Goal: Communication & Community: Participate in discussion

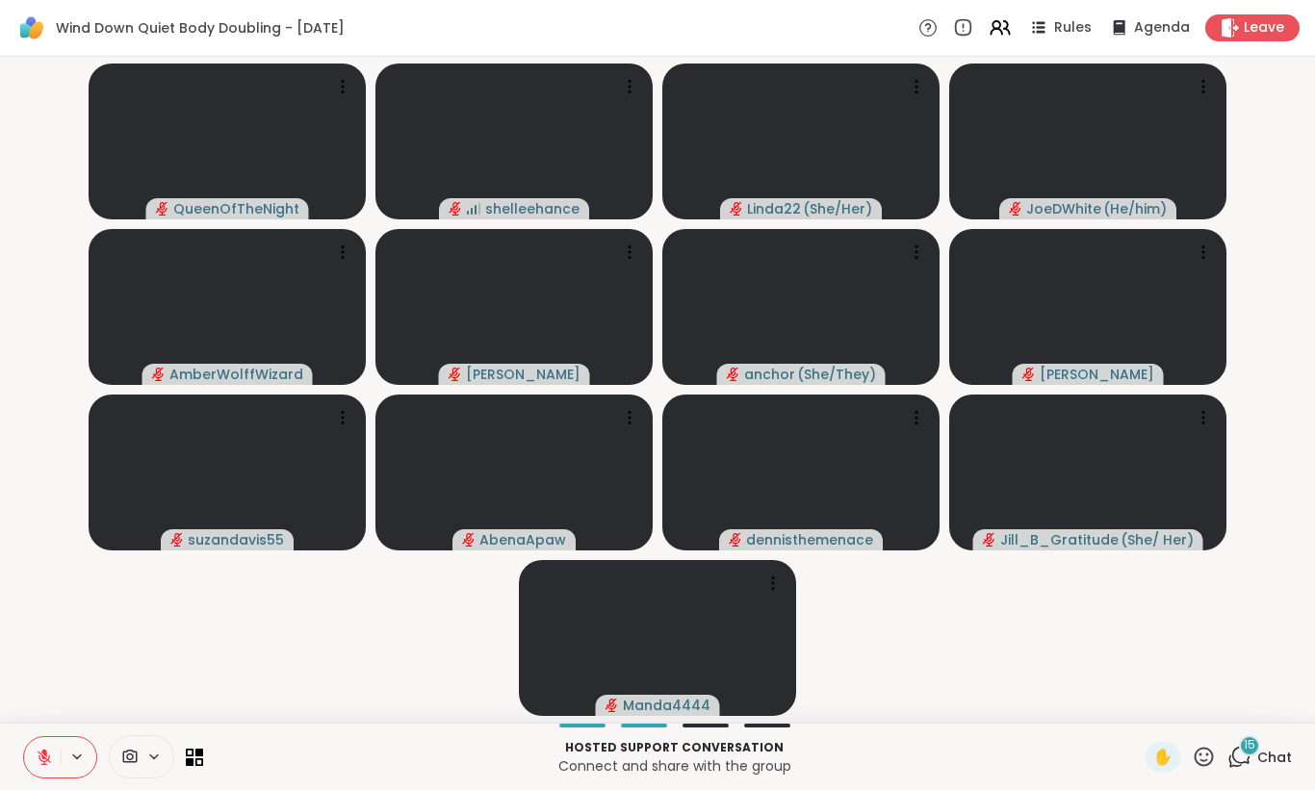
click at [1266, 754] on span "Chat" at bounding box center [1274, 757] width 35 height 19
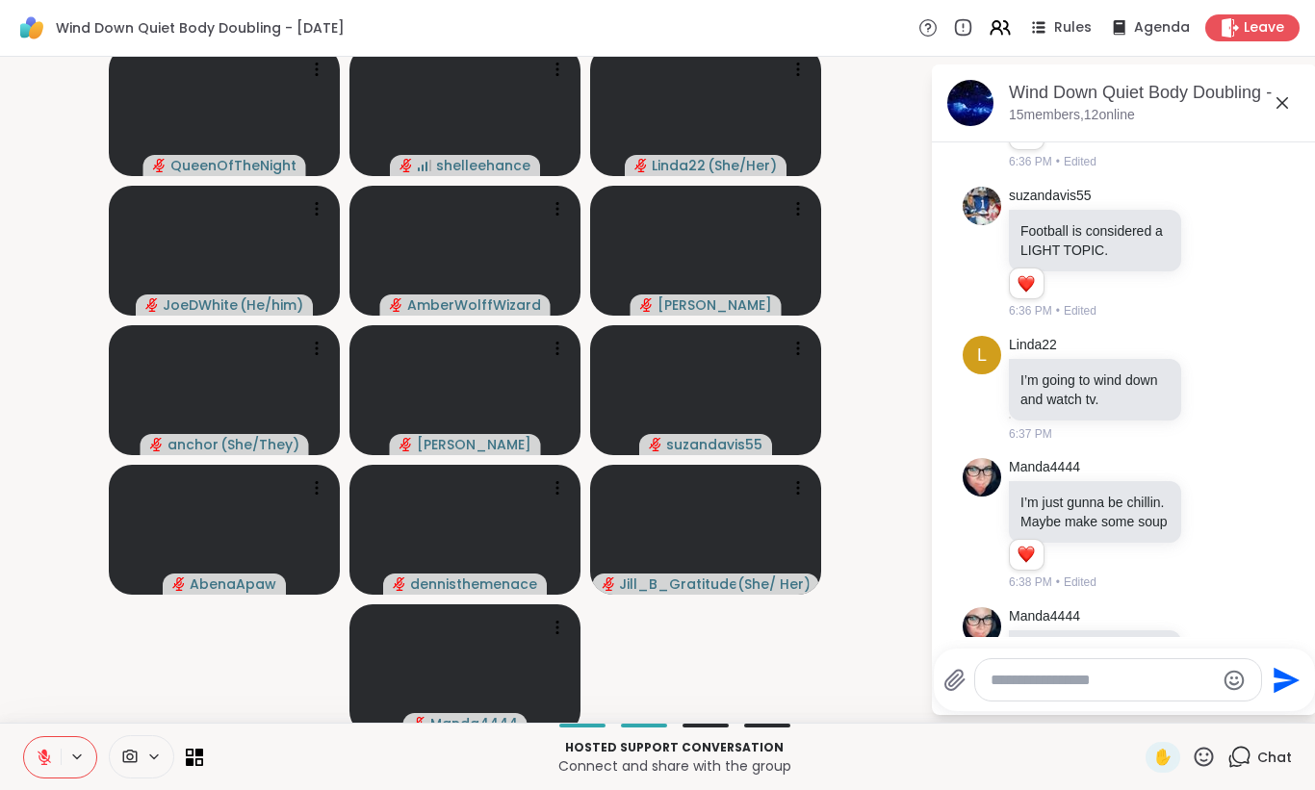
scroll to position [1958, 0]
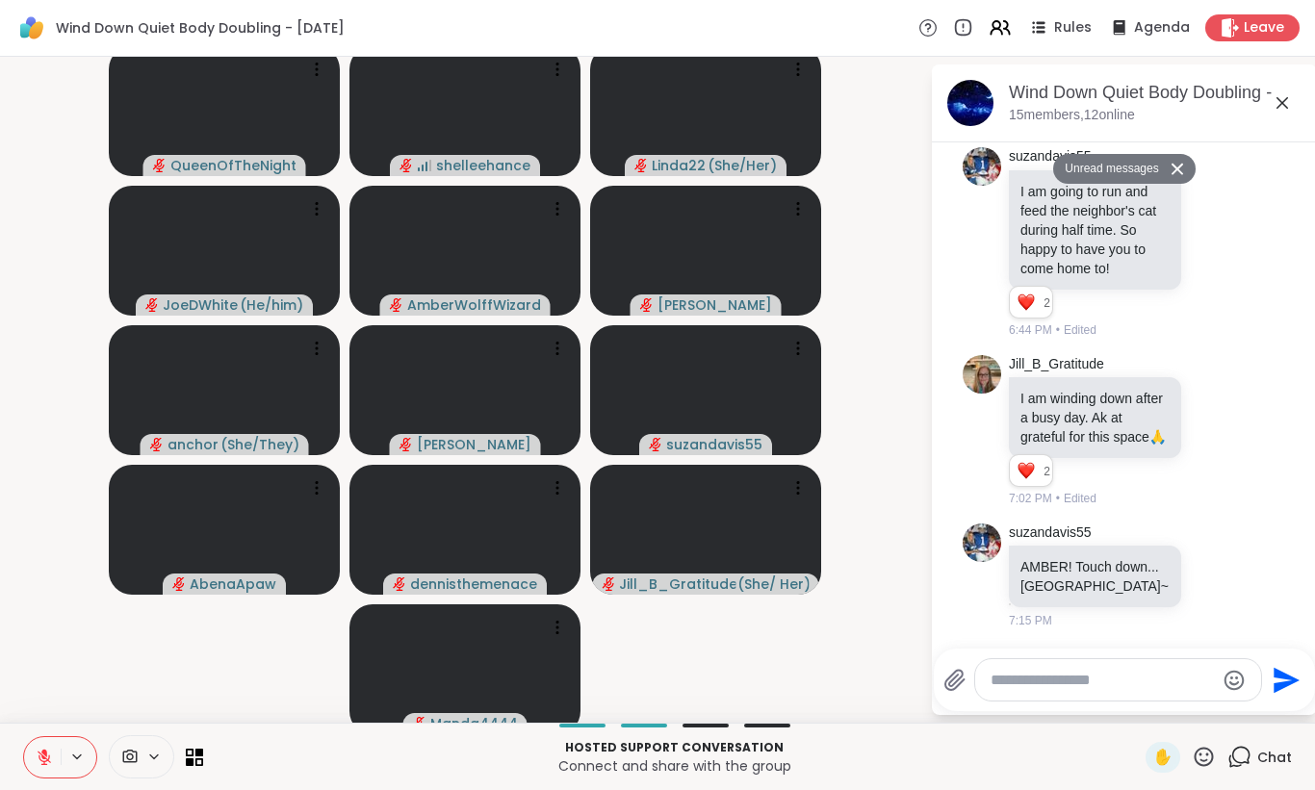
click at [1283, 106] on icon at bounding box center [1282, 102] width 23 height 23
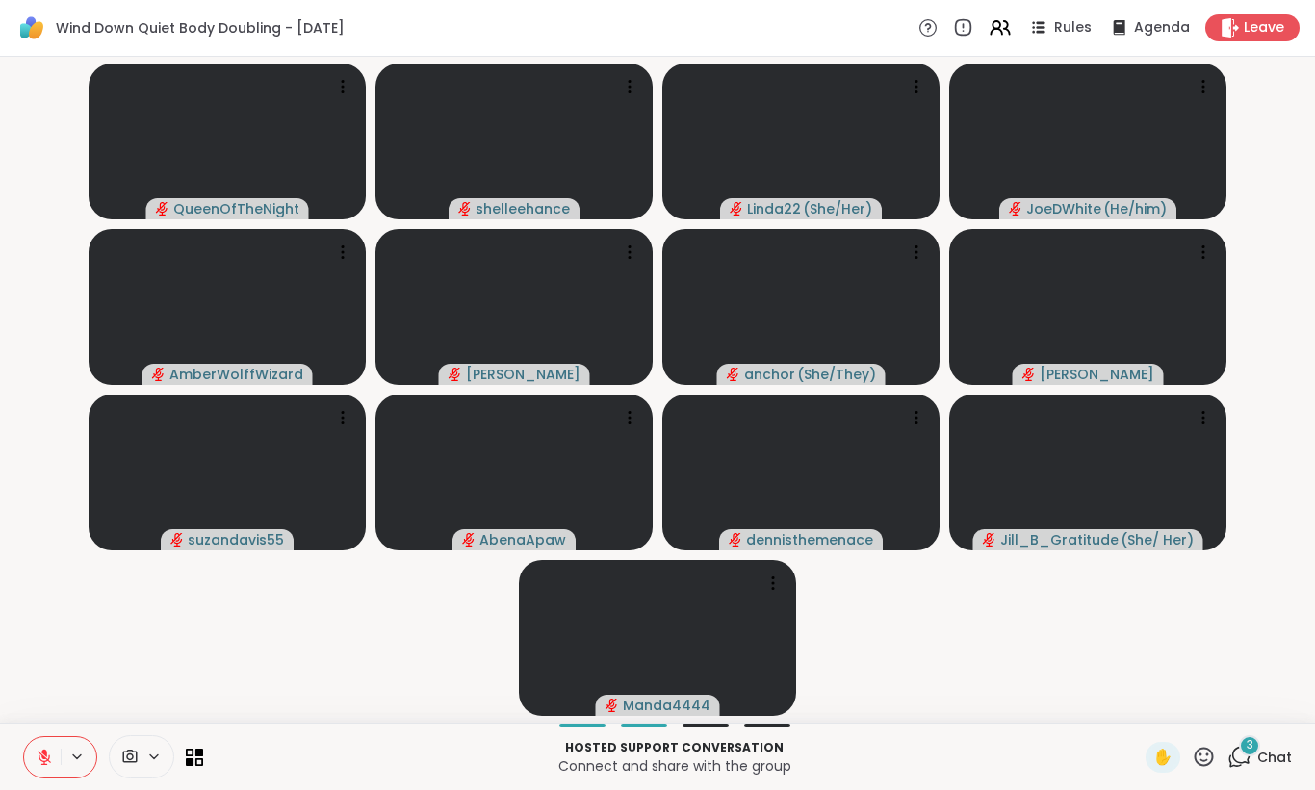
click at [1273, 755] on span "Chat" at bounding box center [1274, 757] width 35 height 19
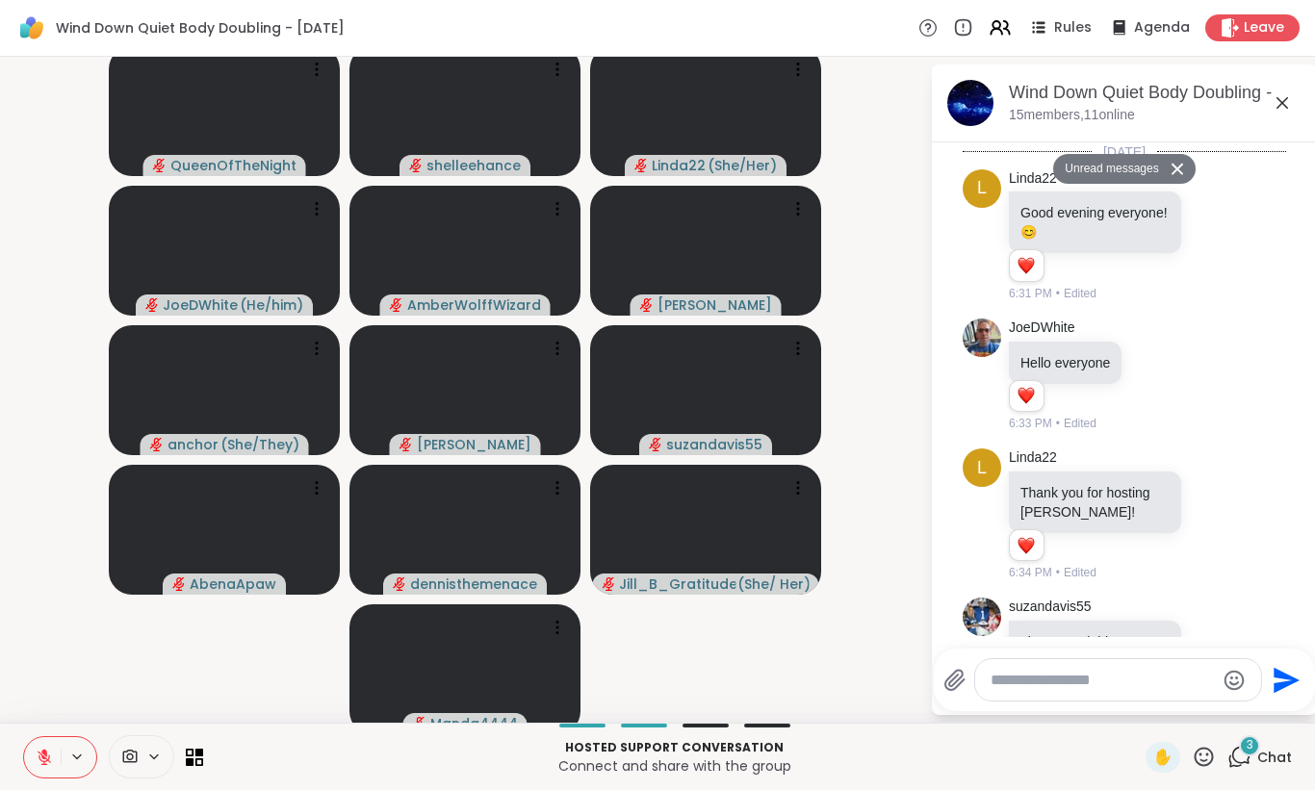
scroll to position [2863, 0]
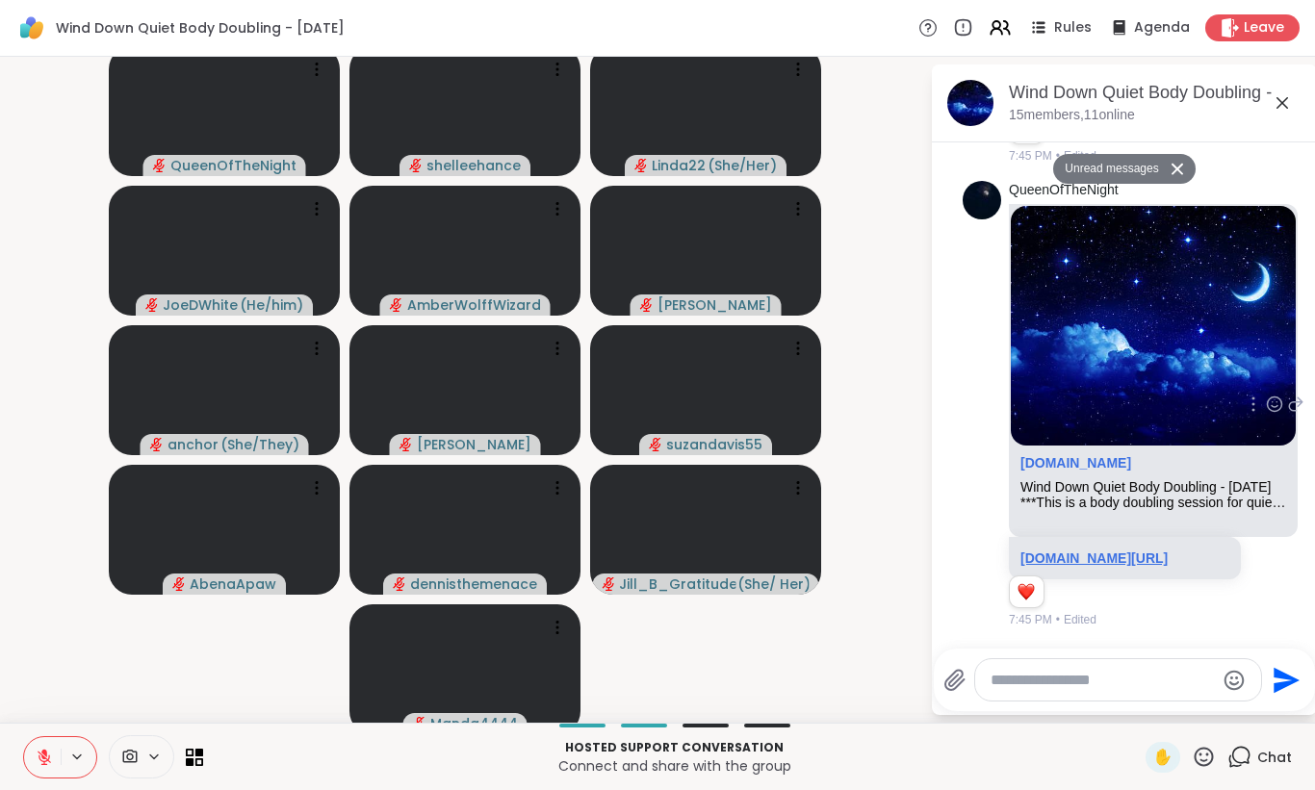
click at [1151, 551] on link "sharewellnow.com/session/768715e2-5207-4bdf-b546-fd6aa601cdfa" at bounding box center [1094, 558] width 147 height 15
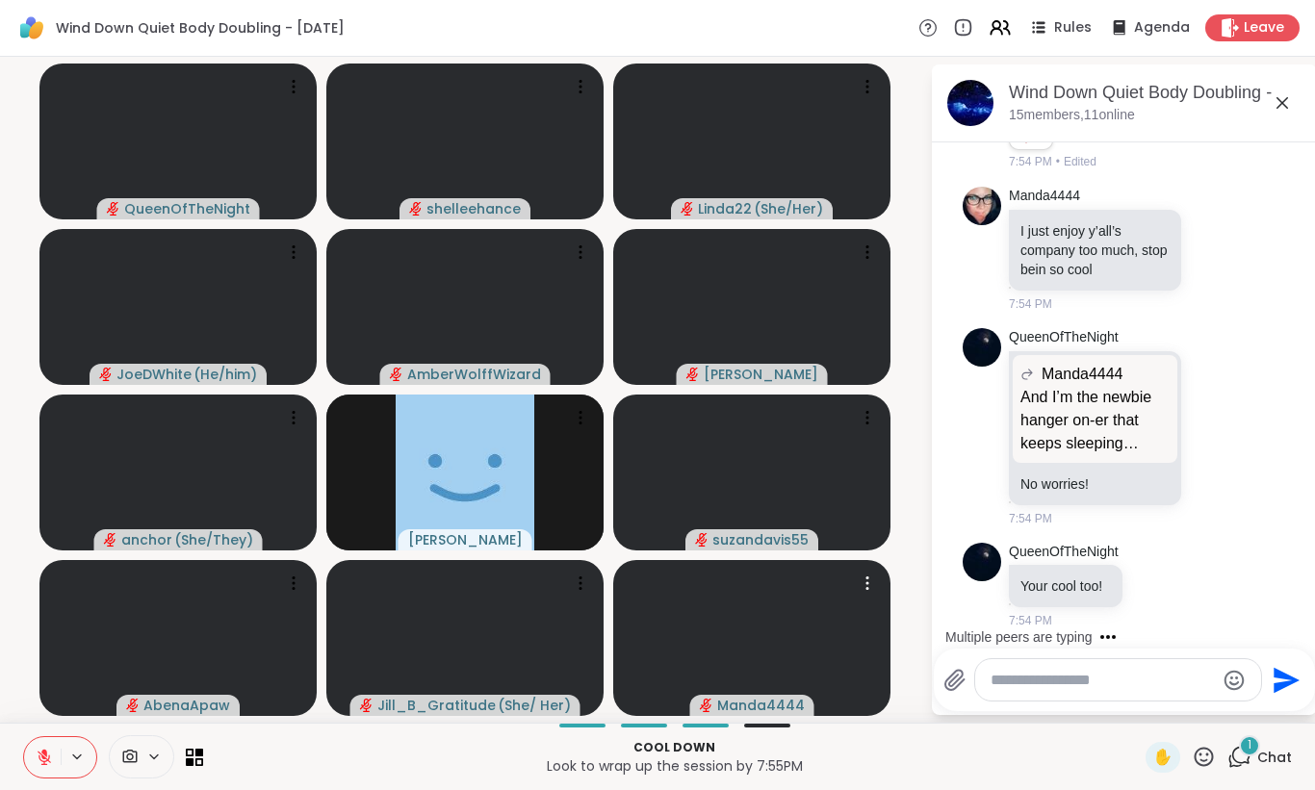
scroll to position [3605, 0]
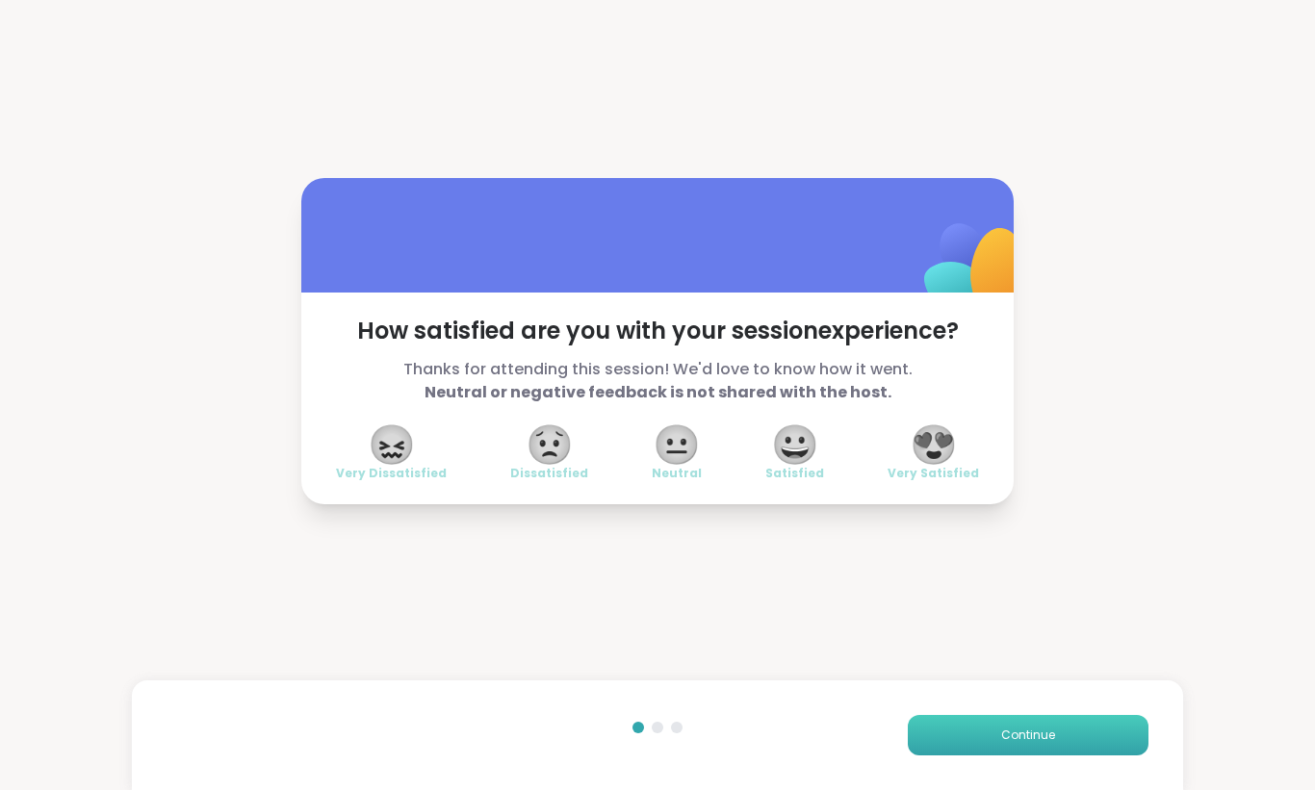
click at [1022, 737] on span "Continue" at bounding box center [1028, 735] width 54 height 17
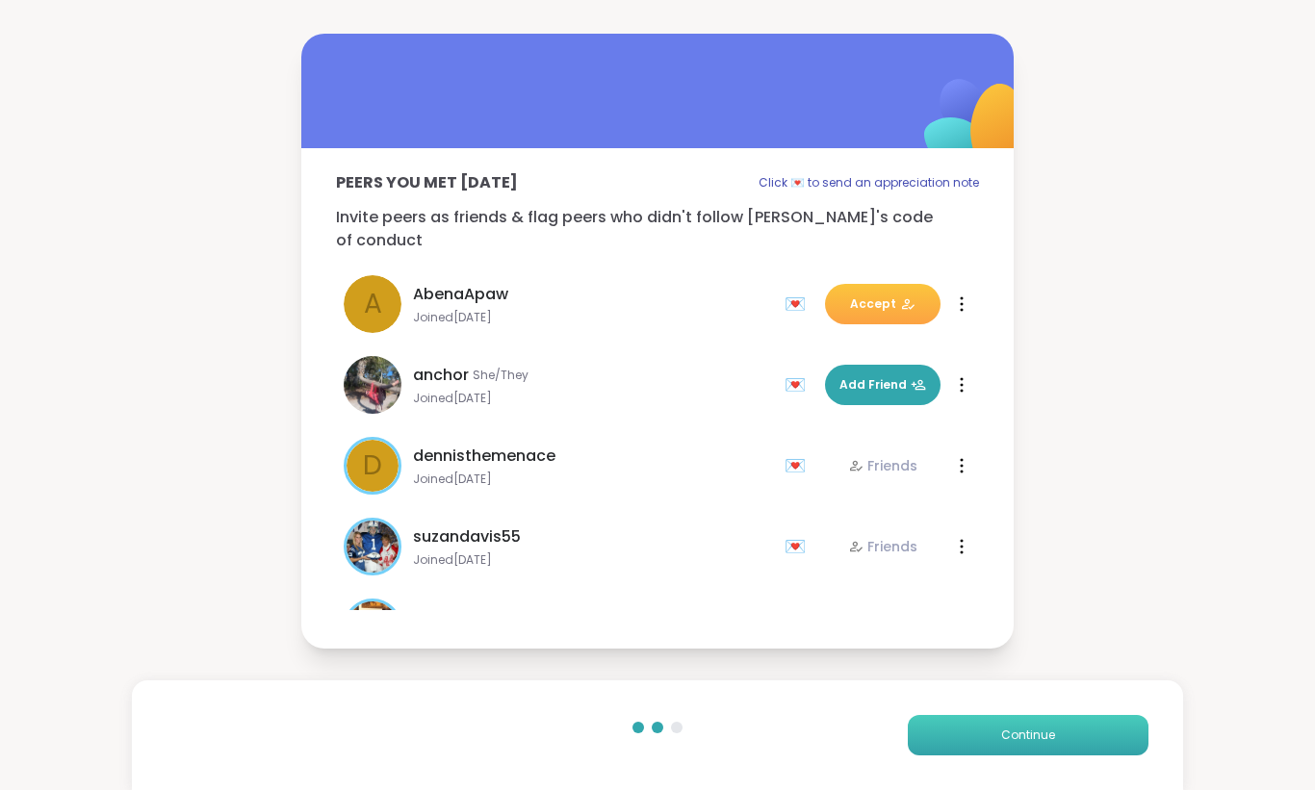
click at [1032, 741] on span "Continue" at bounding box center [1028, 735] width 54 height 17
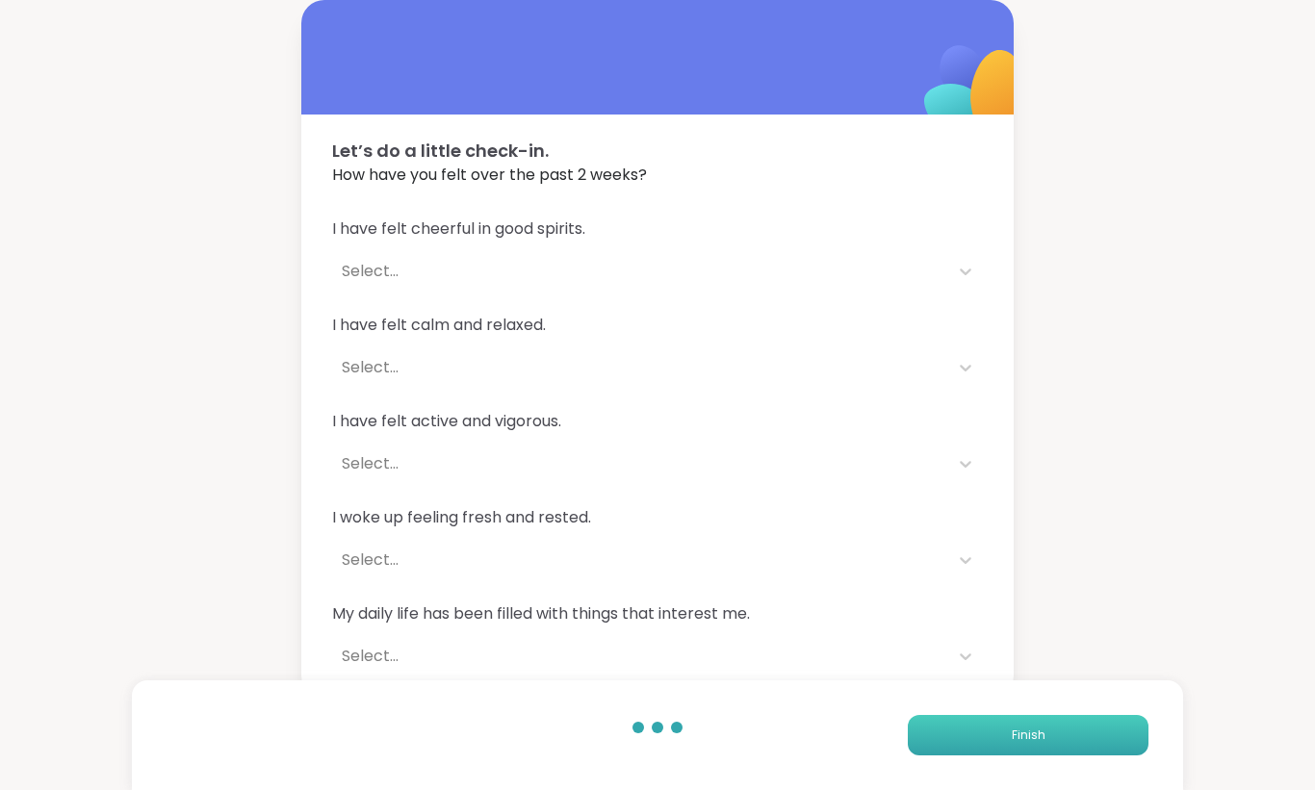
click at [1032, 740] on span "Finish" at bounding box center [1029, 735] width 34 height 17
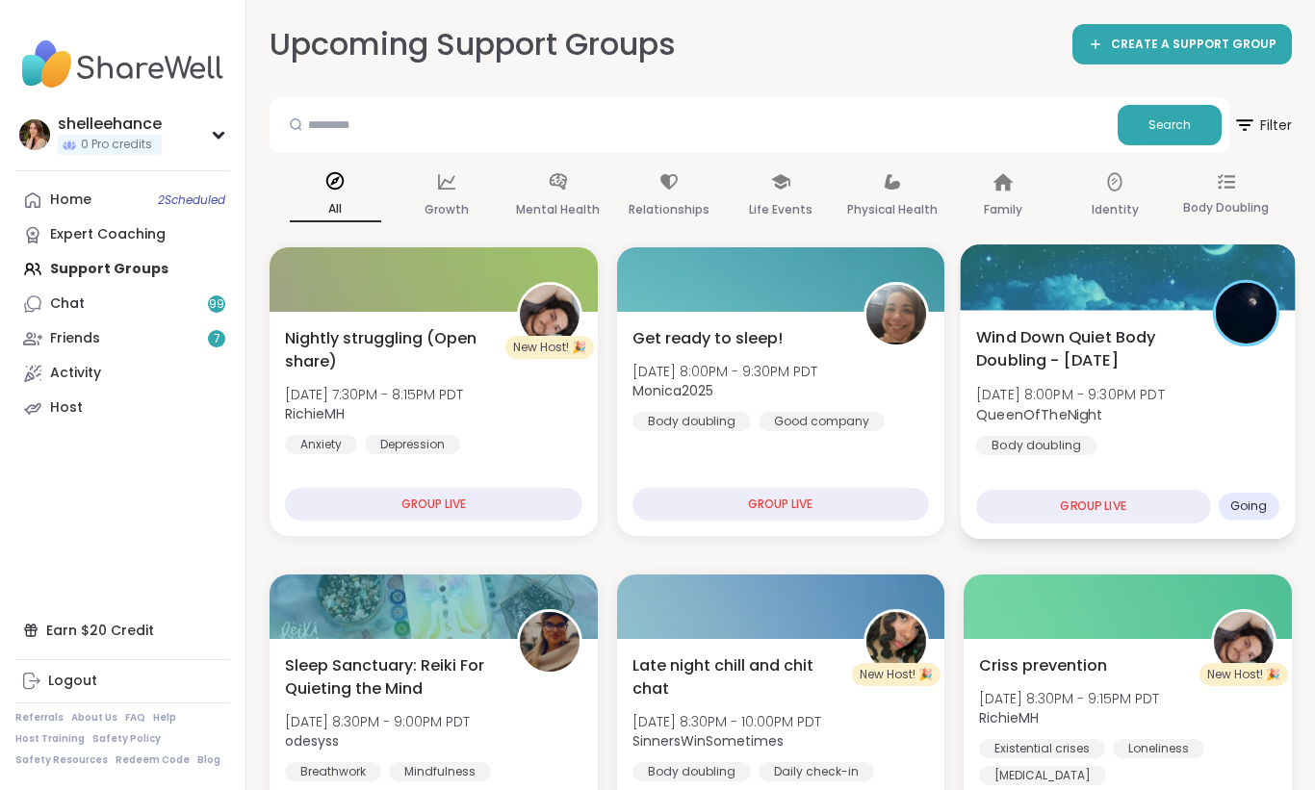
click at [1166, 453] on div "Wind Down Quiet Body Doubling - Thursday Thu, Oct 09 | 8:00PM - 9:30PM PDT Quee…" at bounding box center [1127, 390] width 303 height 130
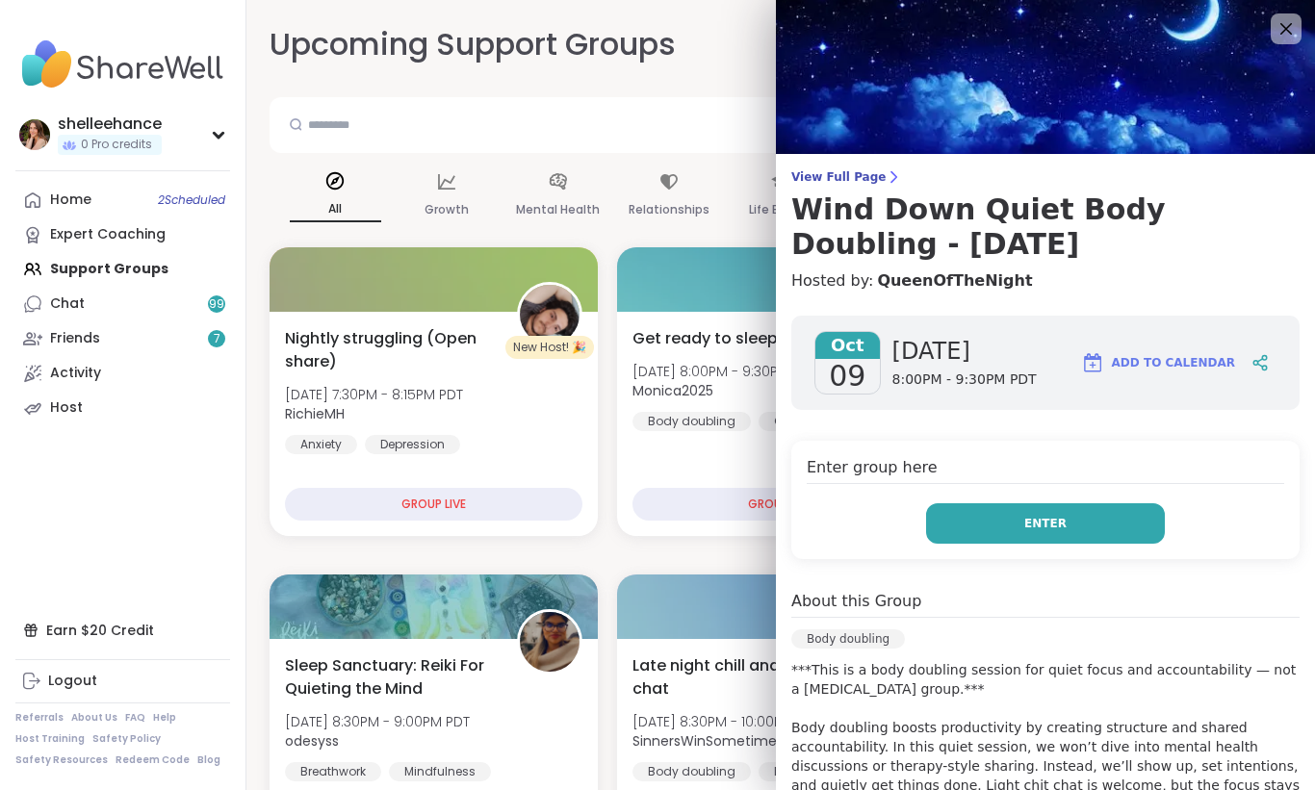
click at [979, 525] on button "Enter" at bounding box center [1045, 524] width 239 height 40
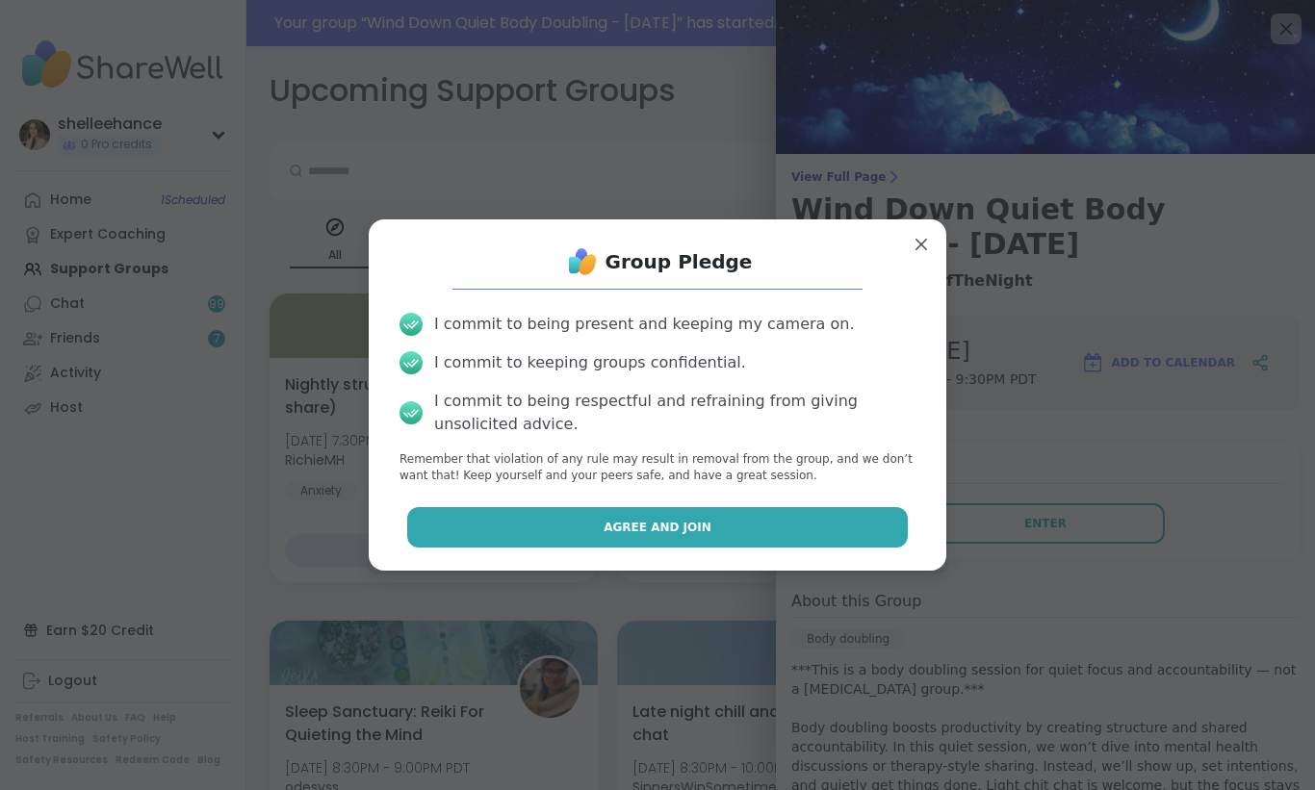
click at [587, 521] on button "Agree and Join" at bounding box center [658, 527] width 502 height 40
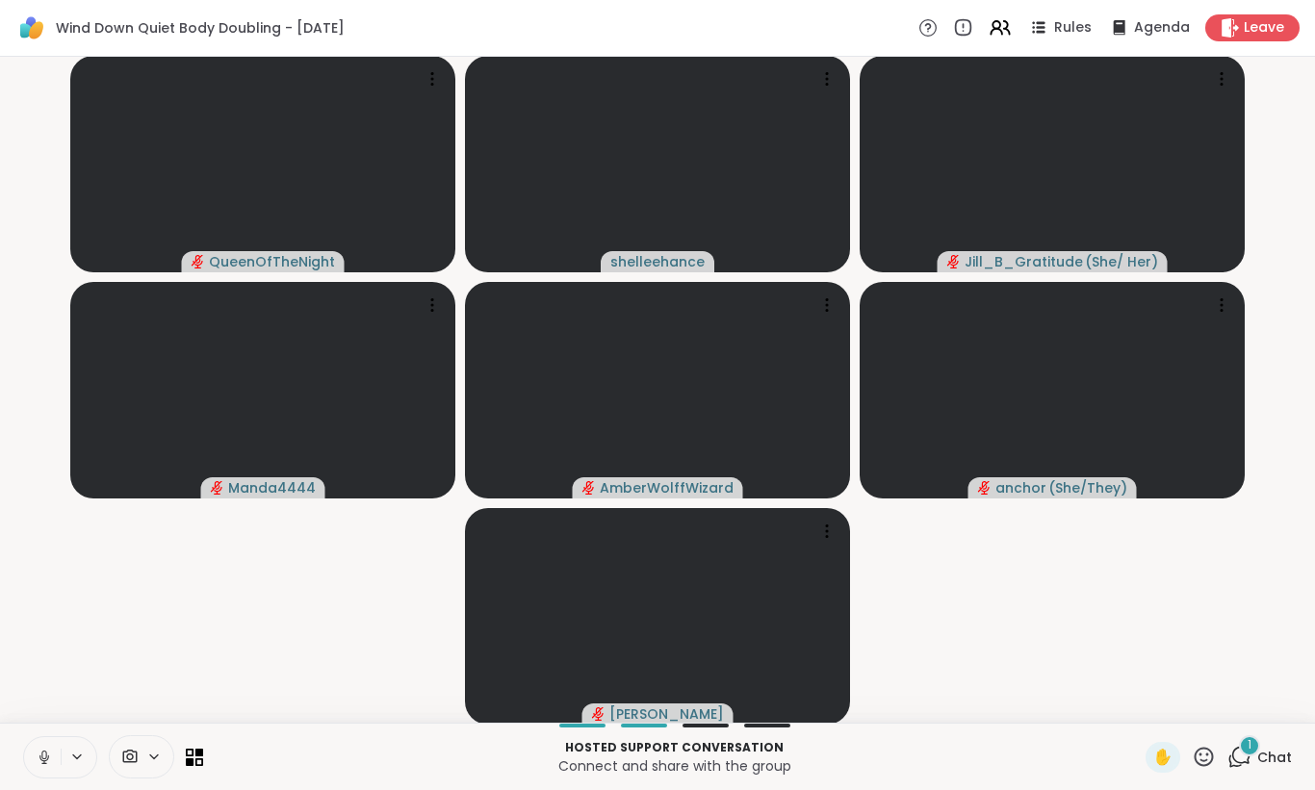
click at [43, 766] on button at bounding box center [42, 757] width 37 height 40
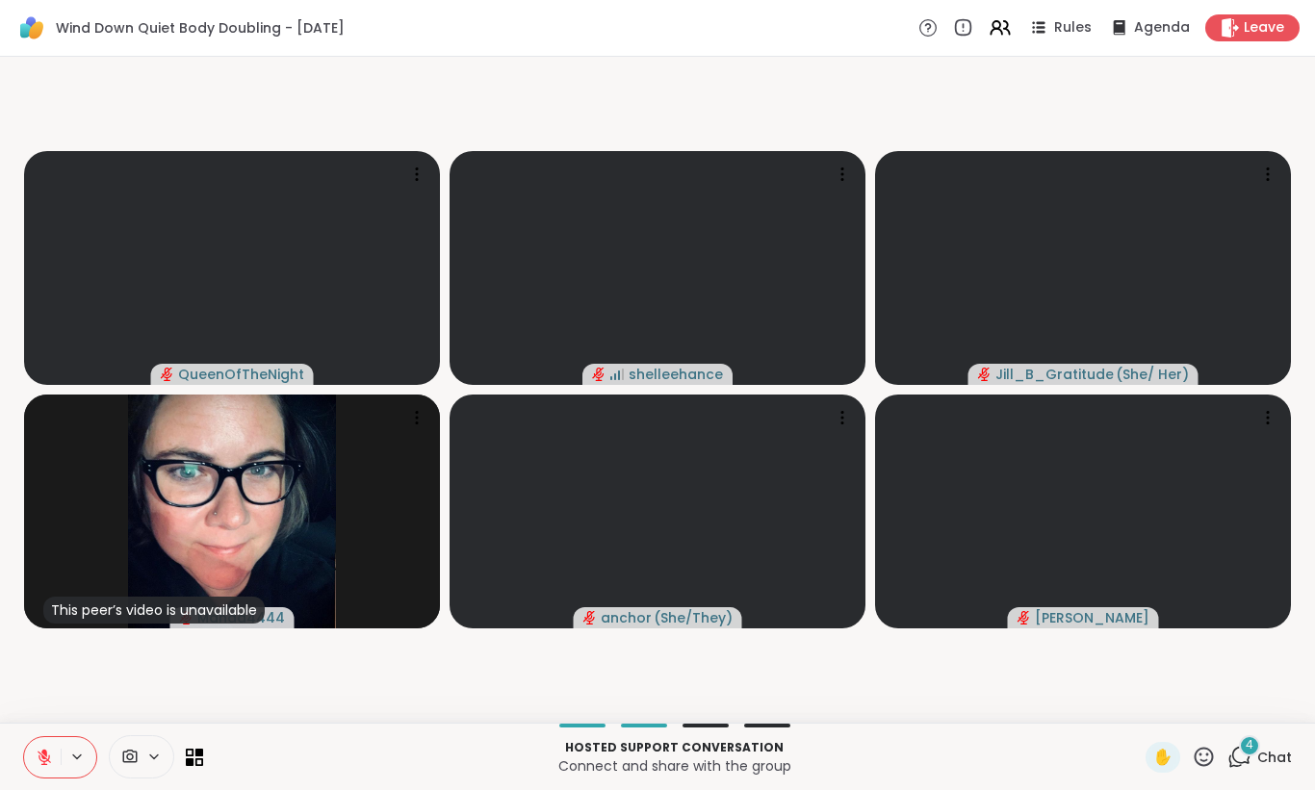
click at [38, 753] on icon at bounding box center [44, 757] width 17 height 17
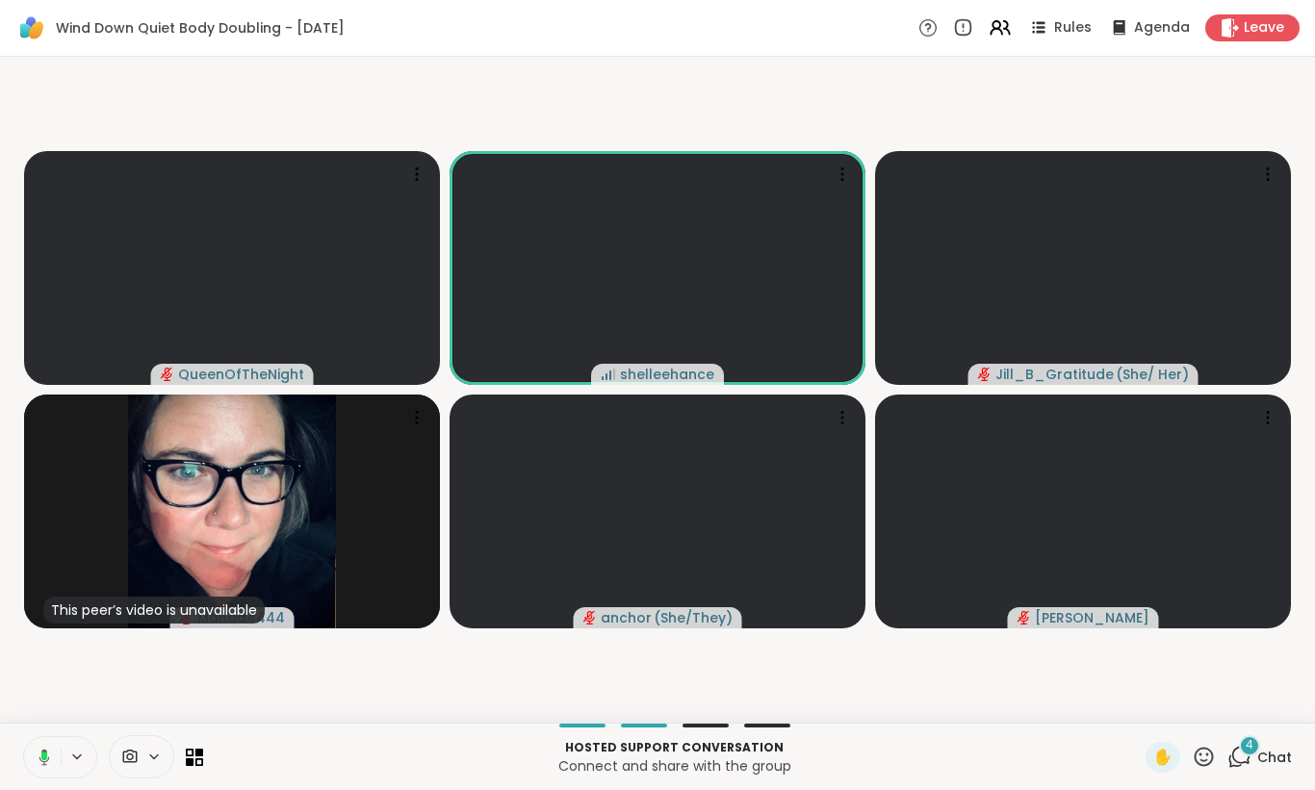
click at [39, 763] on icon at bounding box center [41, 757] width 17 height 17
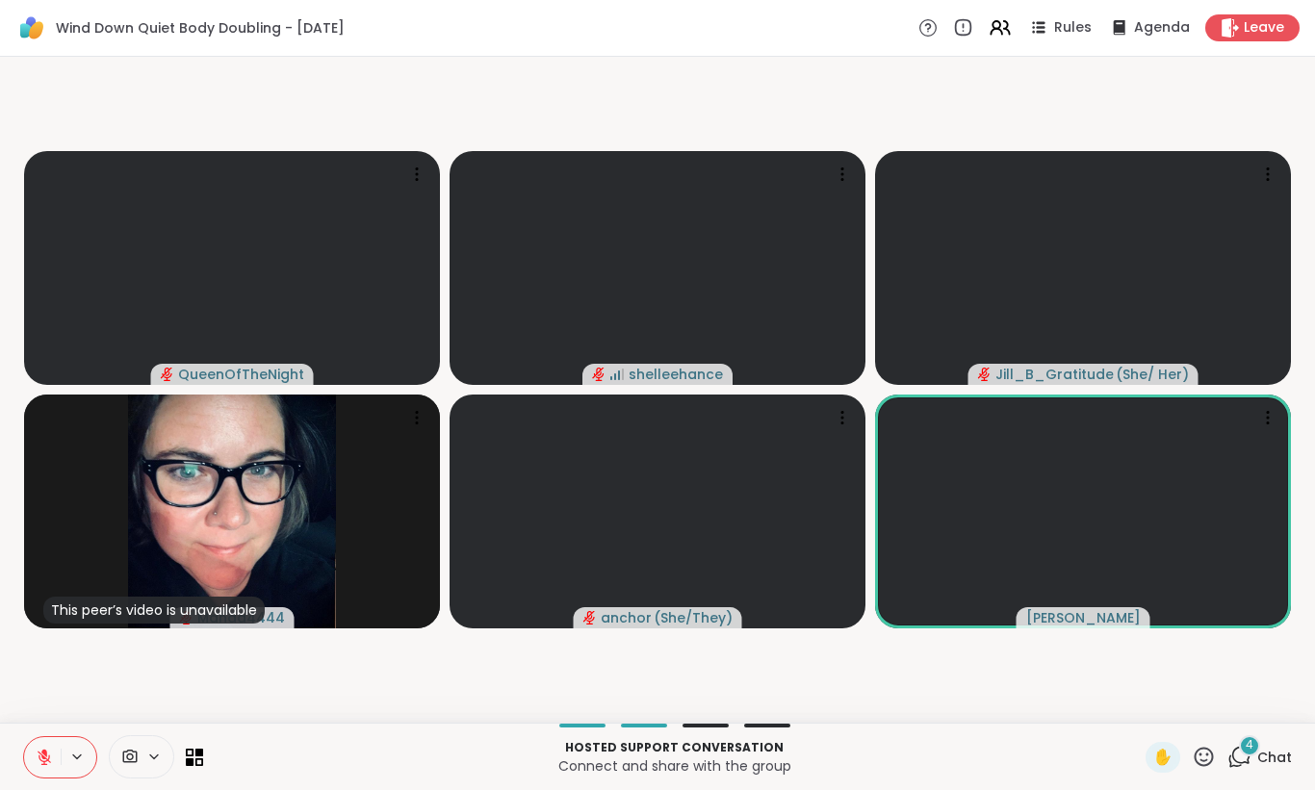
click at [39, 763] on icon at bounding box center [44, 757] width 17 height 17
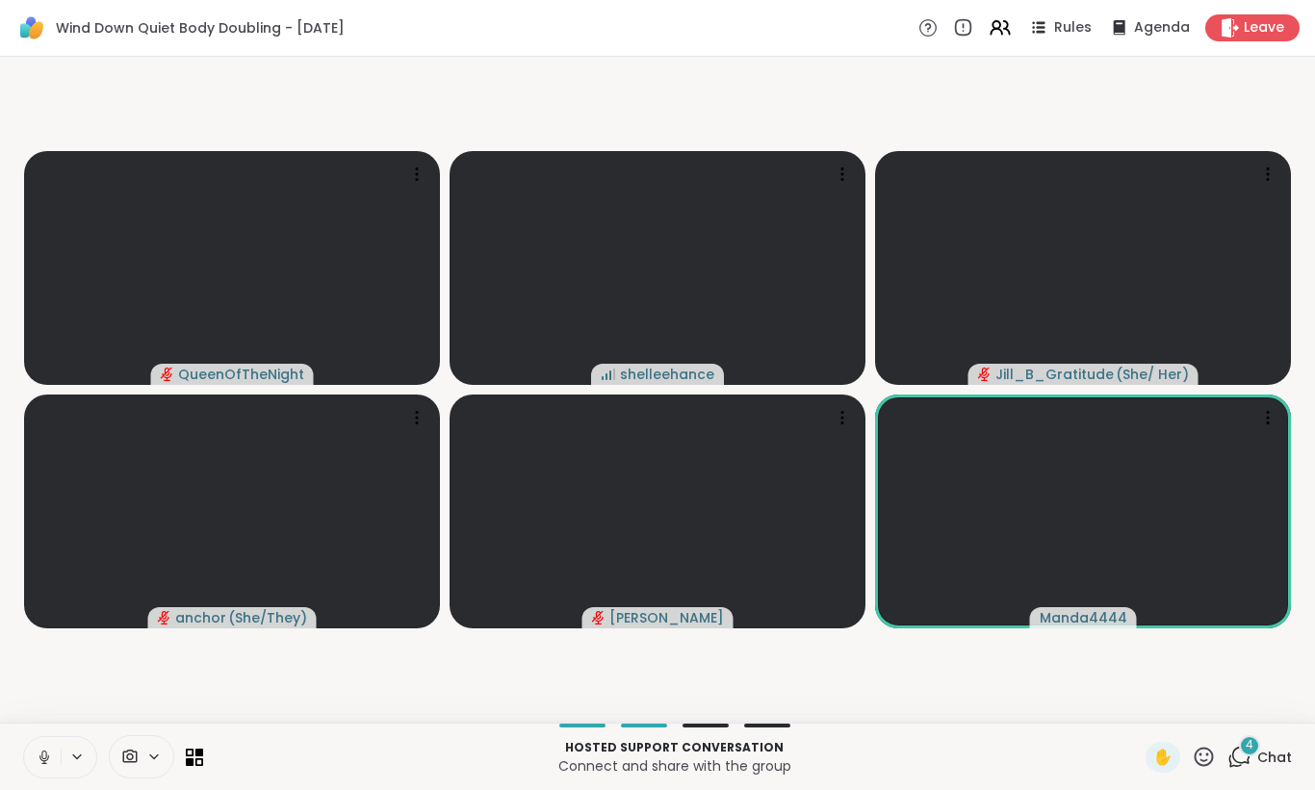
click at [39, 763] on icon at bounding box center [44, 757] width 17 height 17
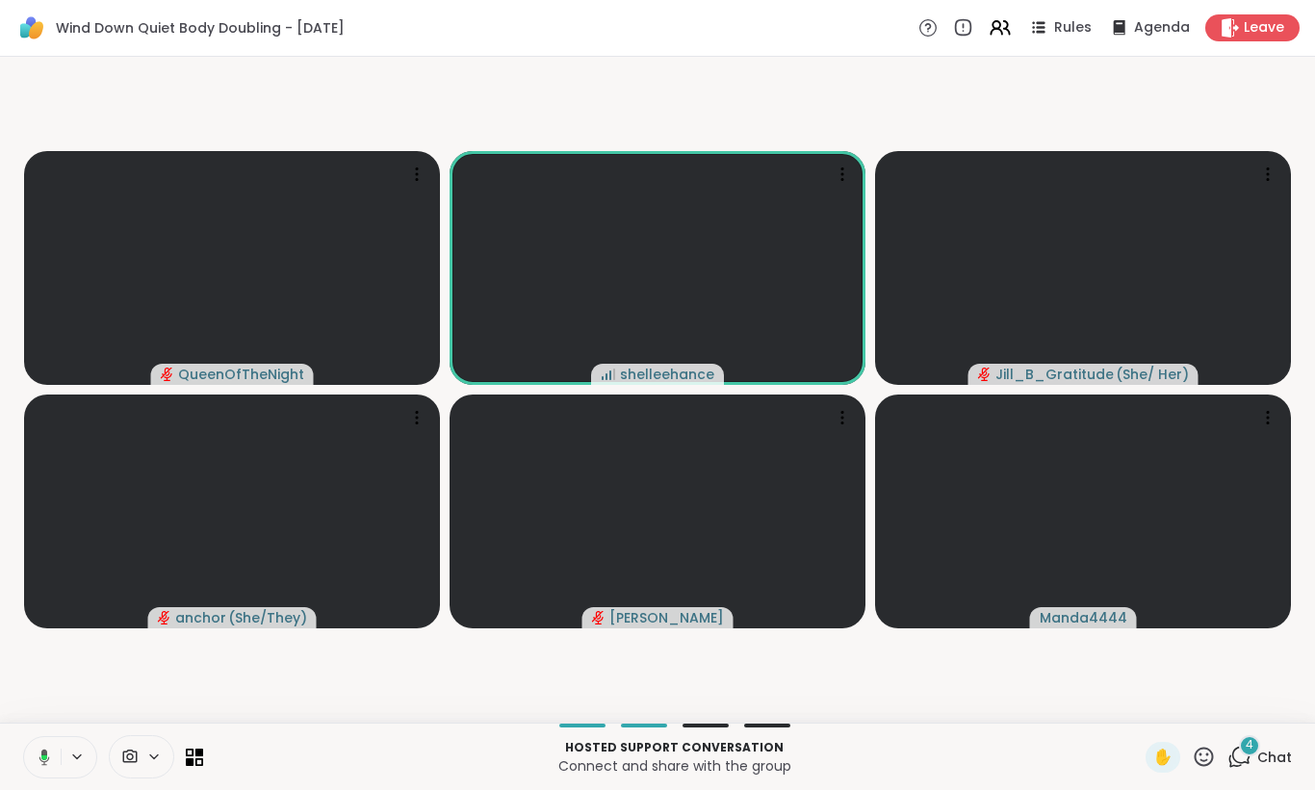
click at [38, 763] on icon at bounding box center [41, 757] width 17 height 17
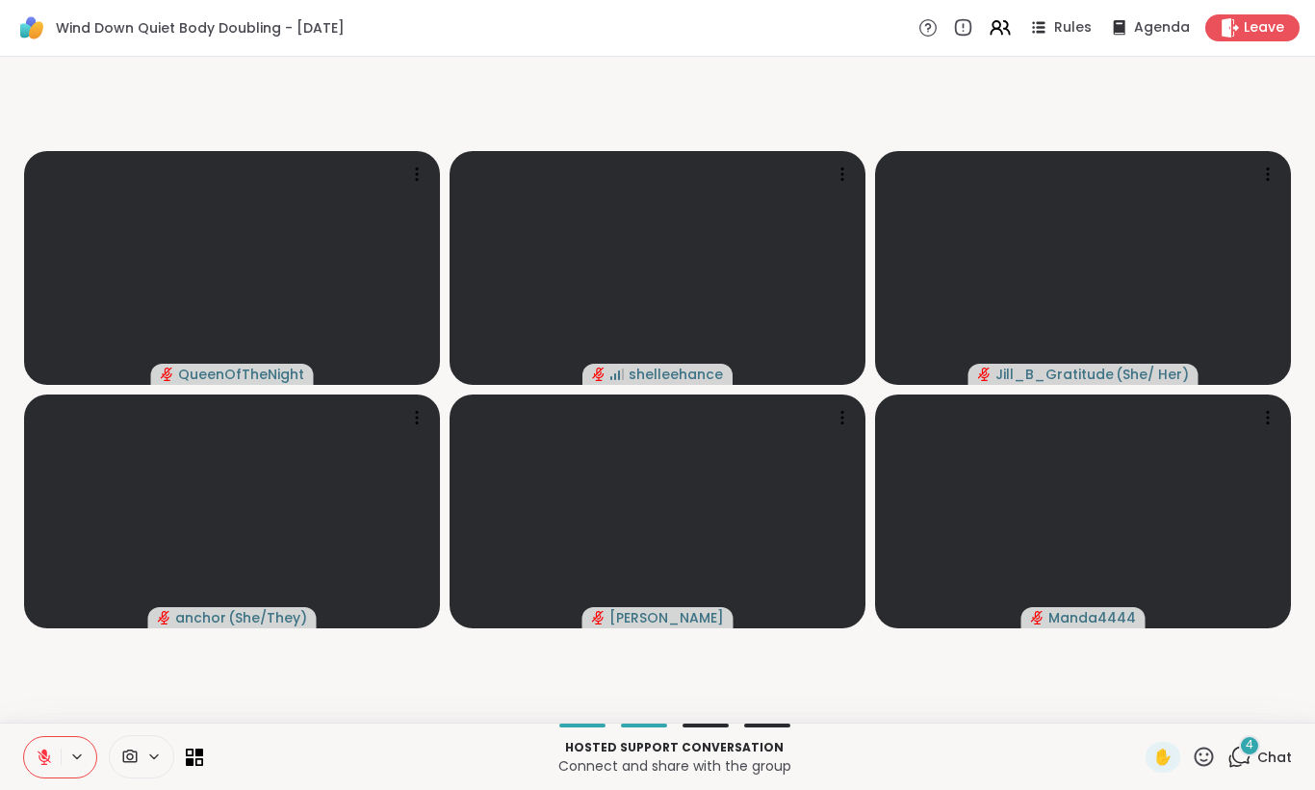
click at [37, 763] on icon at bounding box center [44, 757] width 17 height 17
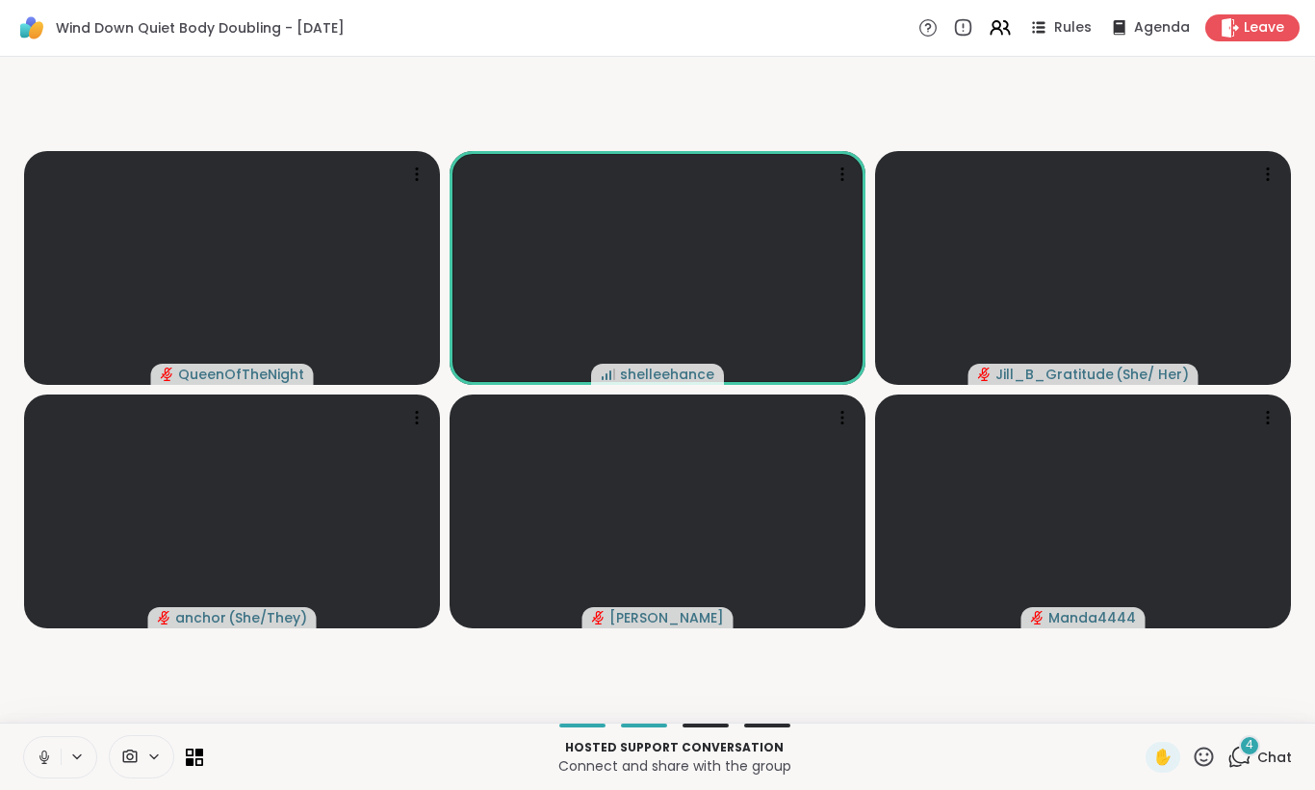
click at [36, 764] on icon at bounding box center [44, 757] width 17 height 17
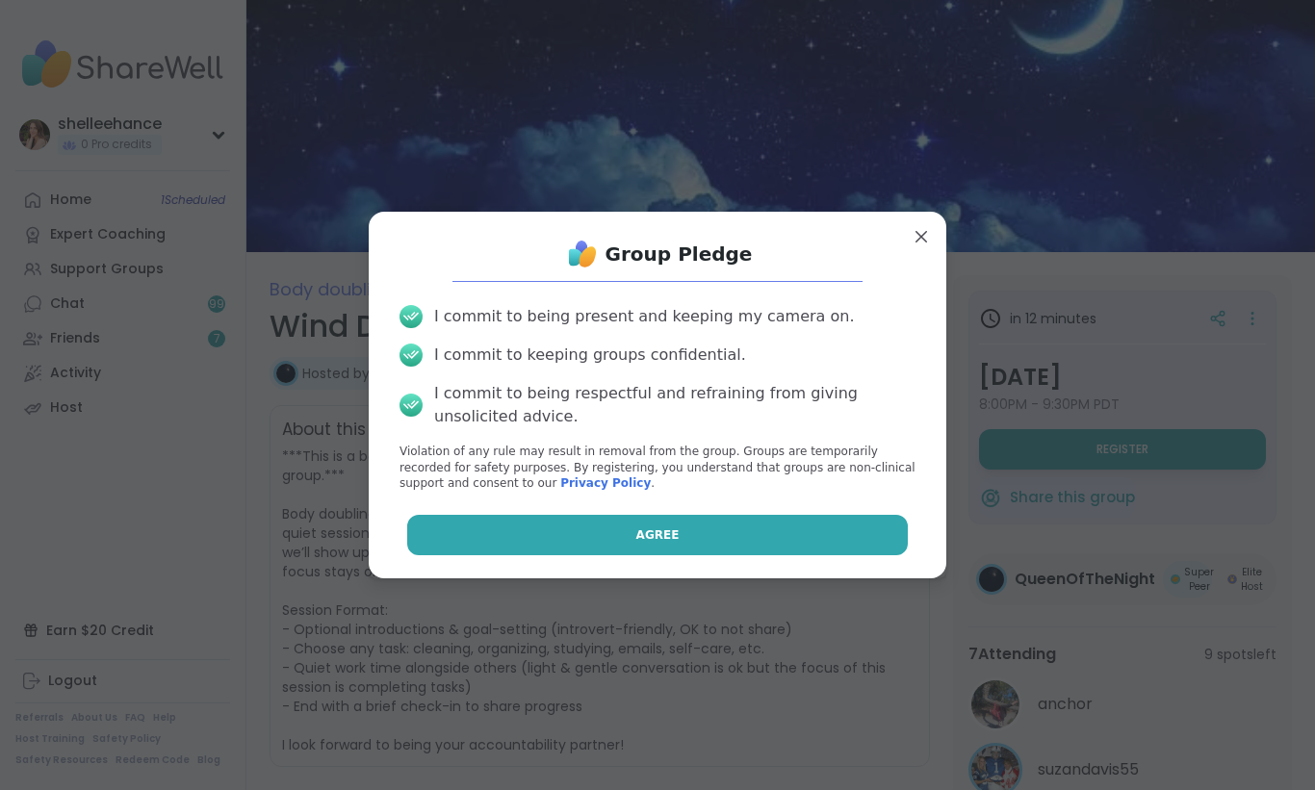
click at [568, 524] on button "Agree" at bounding box center [658, 535] width 502 height 40
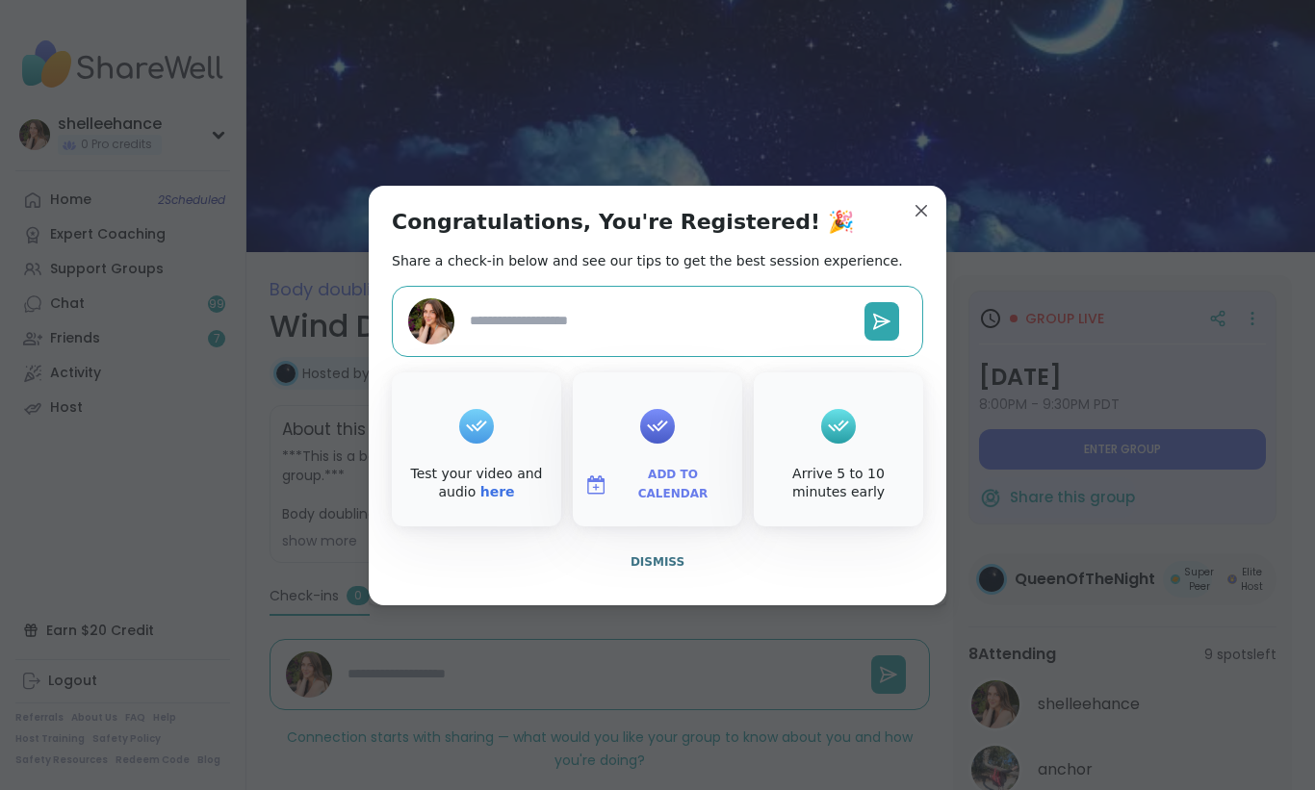
type textarea "*"
